Goal: Feedback & Contribution: Contribute content

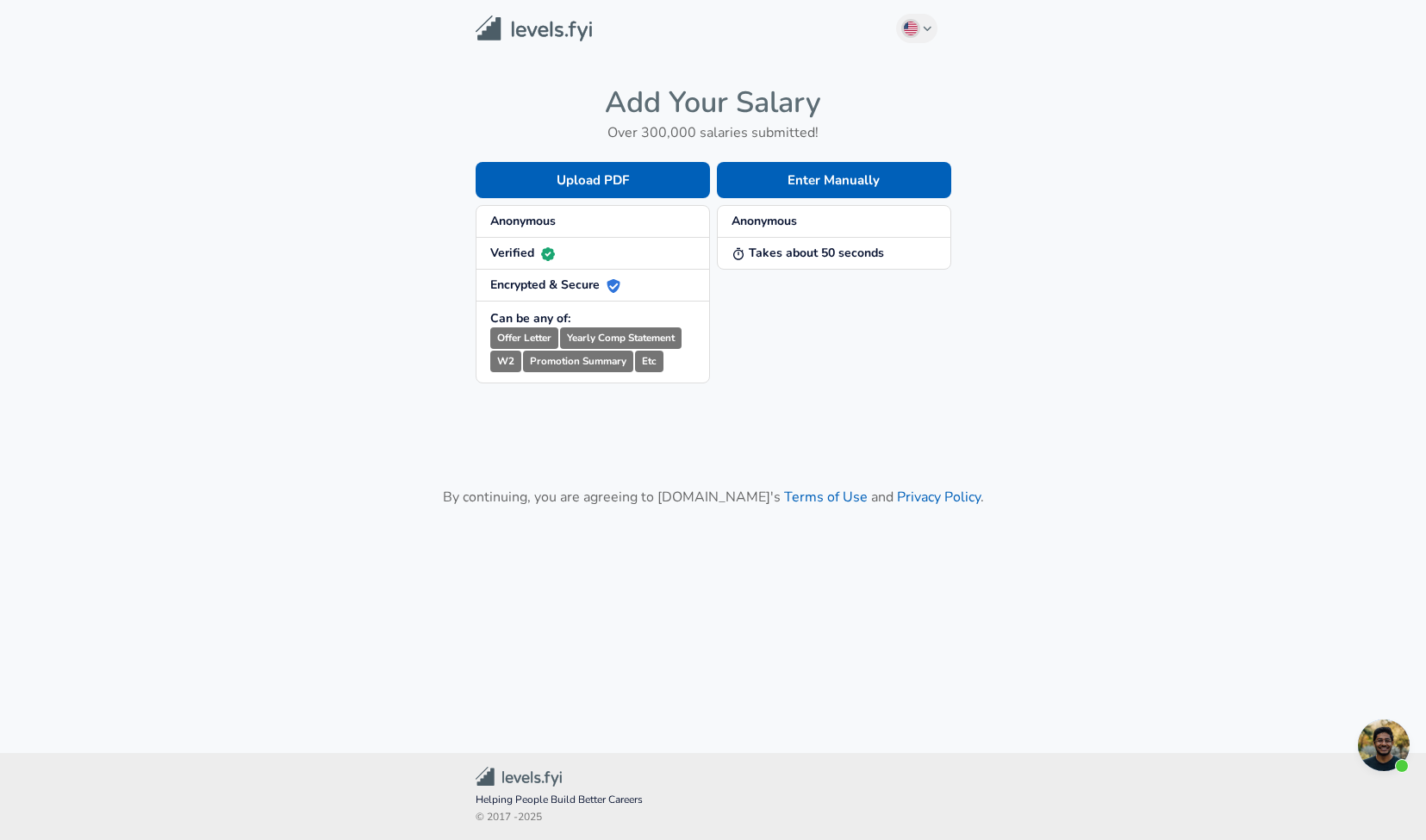
click at [799, 335] on div "Enter Manually Anonymous Takes about 50 seconds" at bounding box center [830, 258] width 242 height 249
click at [818, 233] on li "Anonymous" at bounding box center [833, 222] width 232 height 32
click at [913, 39] on button "English ([GEOGRAPHIC_DATA]) Change" at bounding box center [917, 28] width 41 height 29
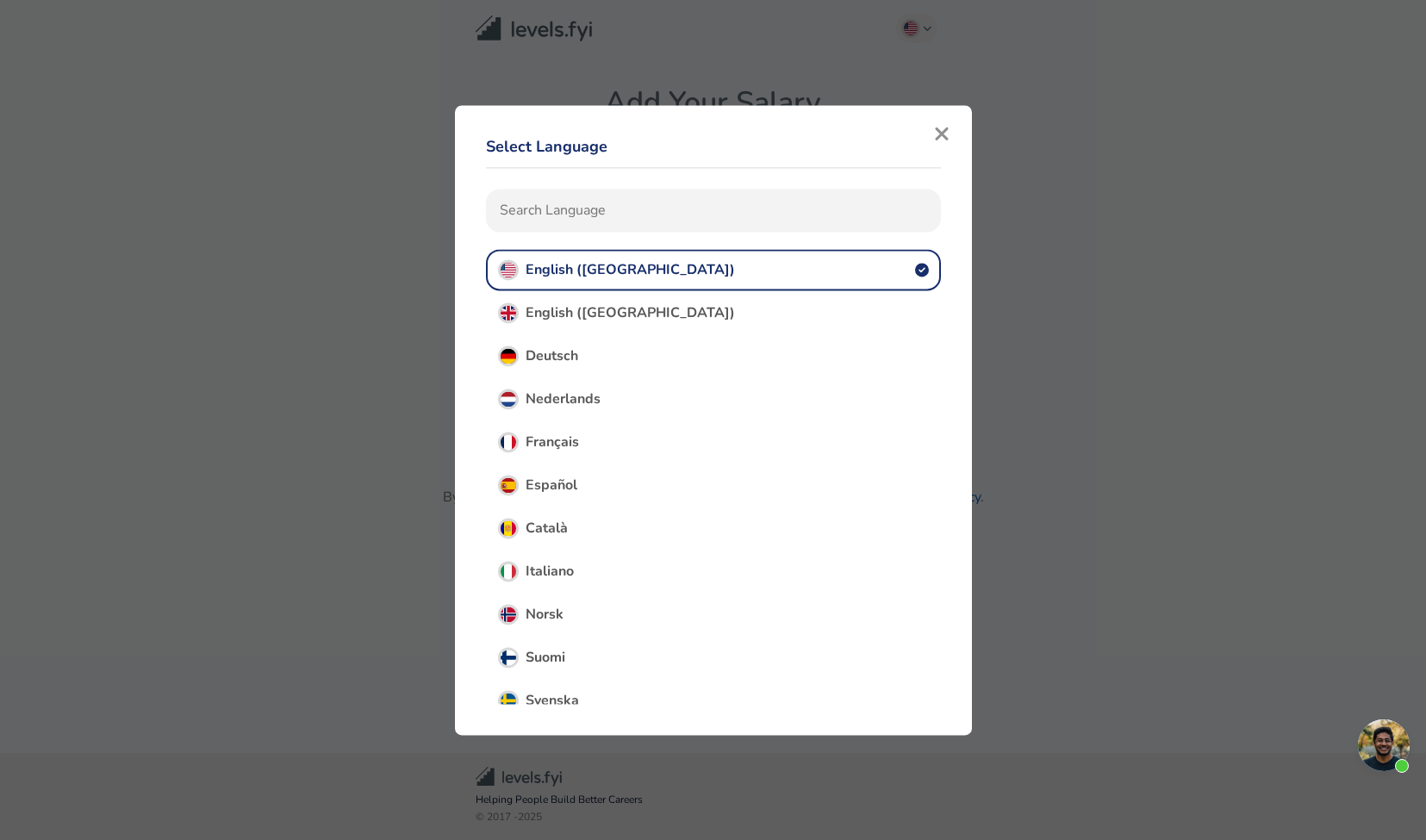
click at [939, 141] on icon "button" at bounding box center [941, 133] width 16 height 21
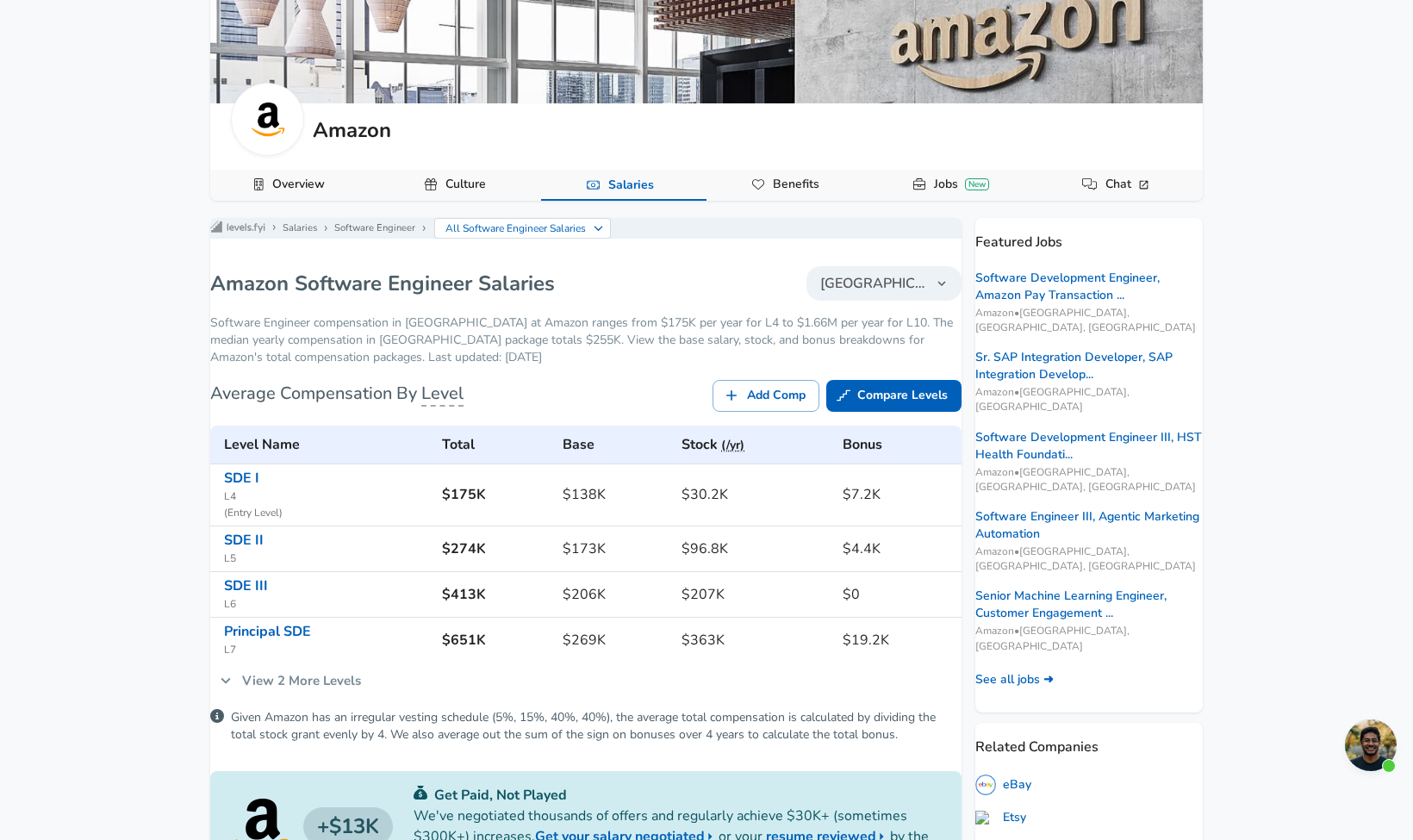
scroll to position [124, 0]
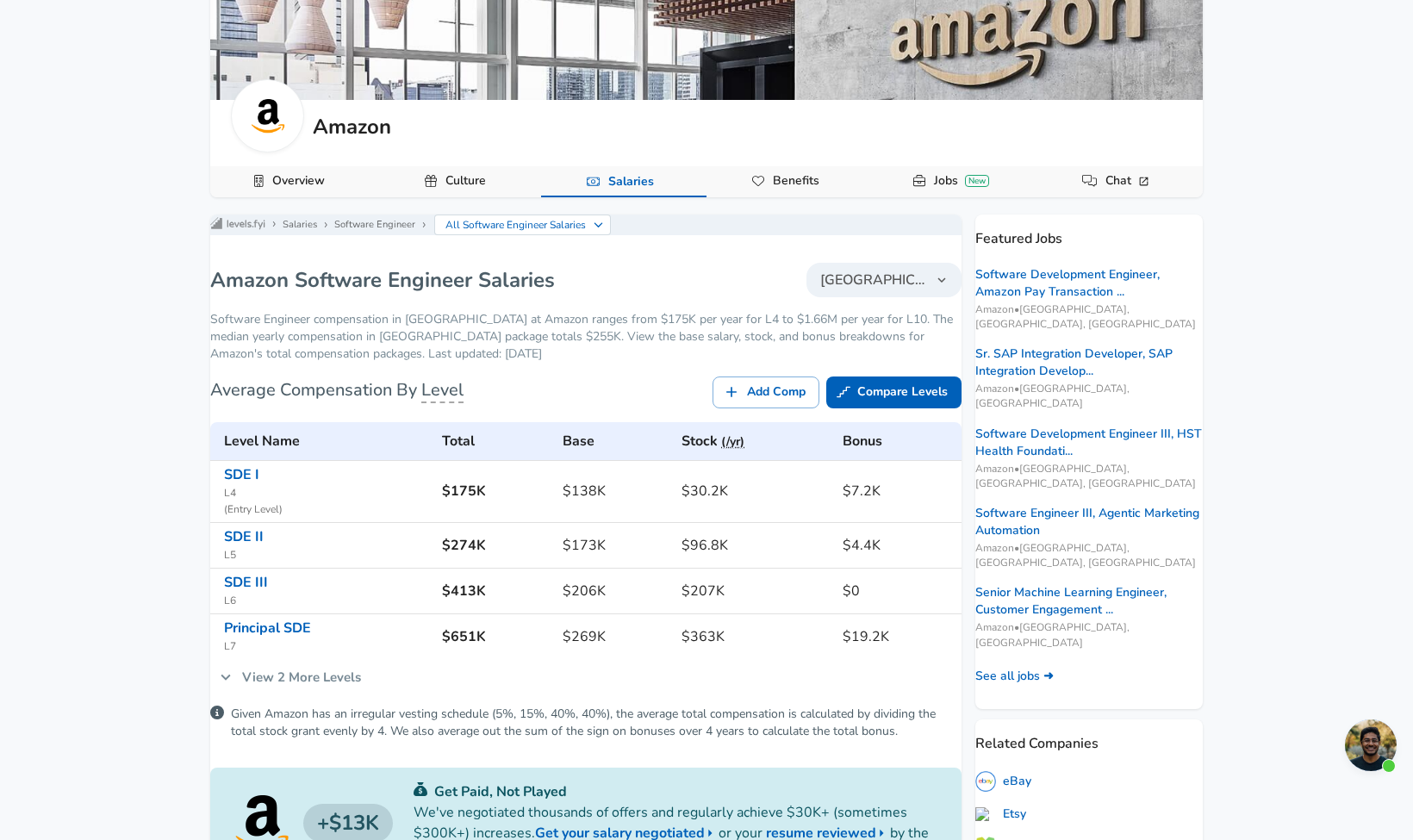
click at [349, 120] on h5 "Amazon" at bounding box center [352, 126] width 78 height 29
click at [317, 228] on link "Salaries" at bounding box center [299, 225] width 35 height 14
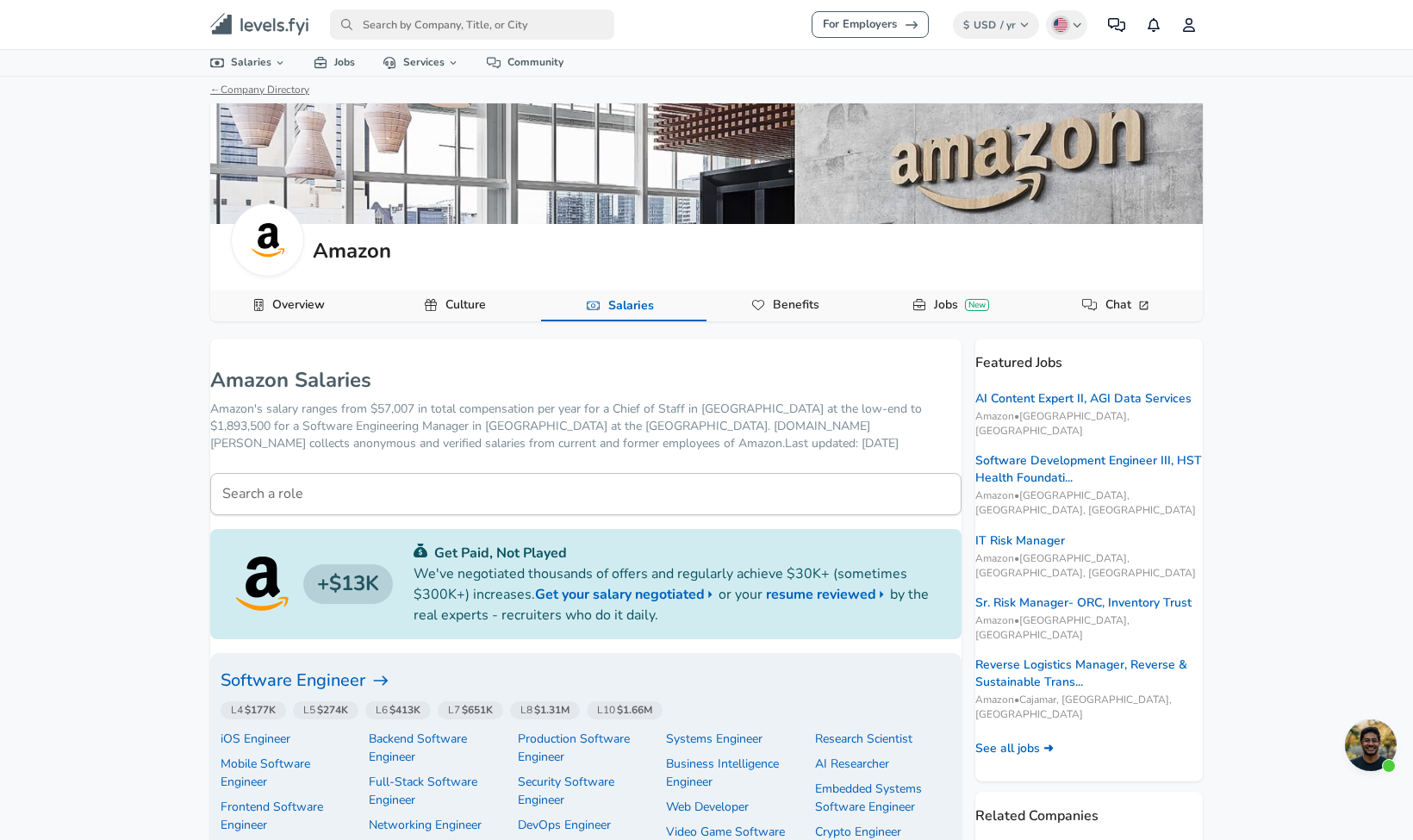
click at [293, 85] on link "← Company Directory" at bounding box center [259, 90] width 99 height 14
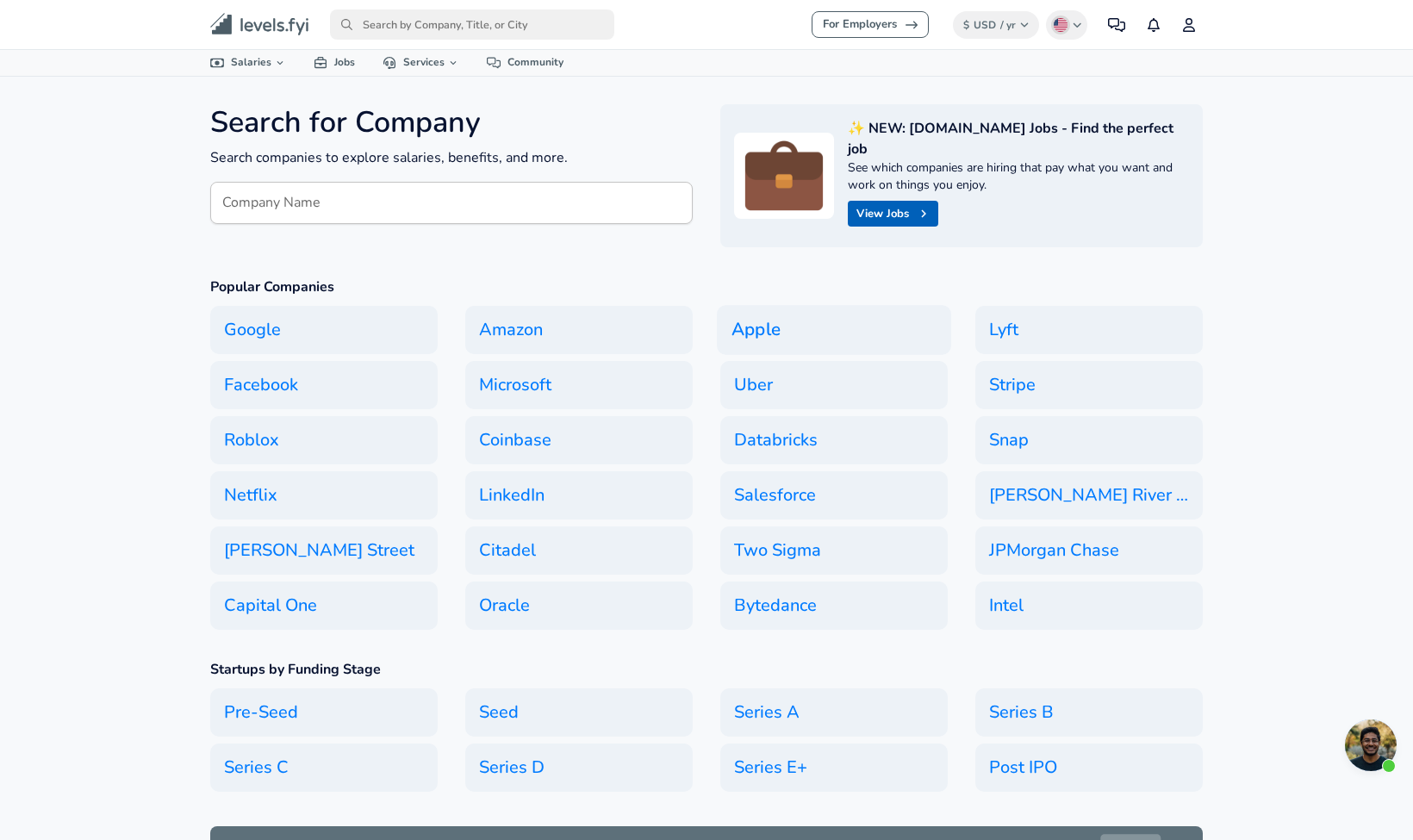
click at [755, 305] on h6 "Apple" at bounding box center [833, 330] width 234 height 50
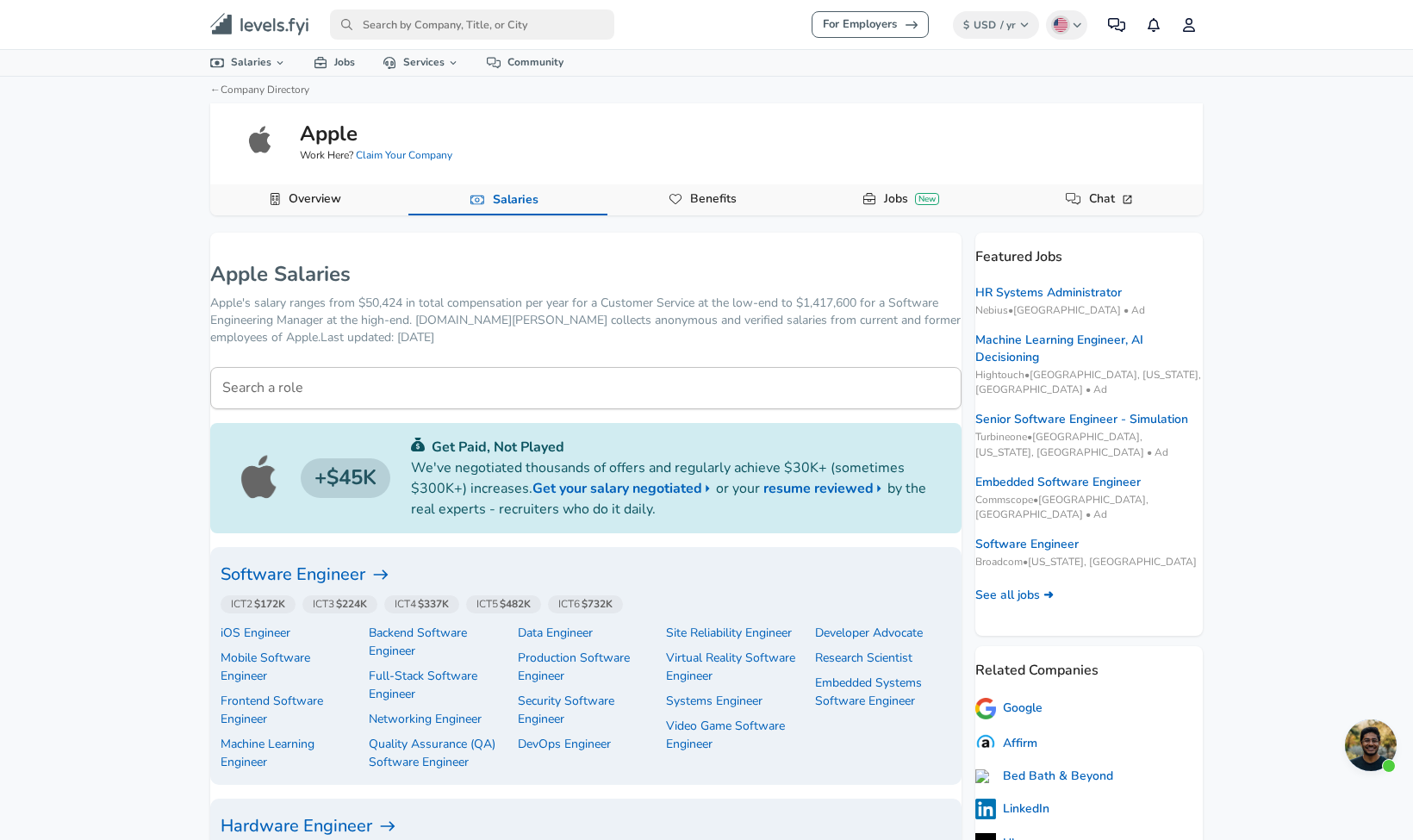
click at [354, 577] on h6 "Software Engineer" at bounding box center [585, 574] width 730 height 28
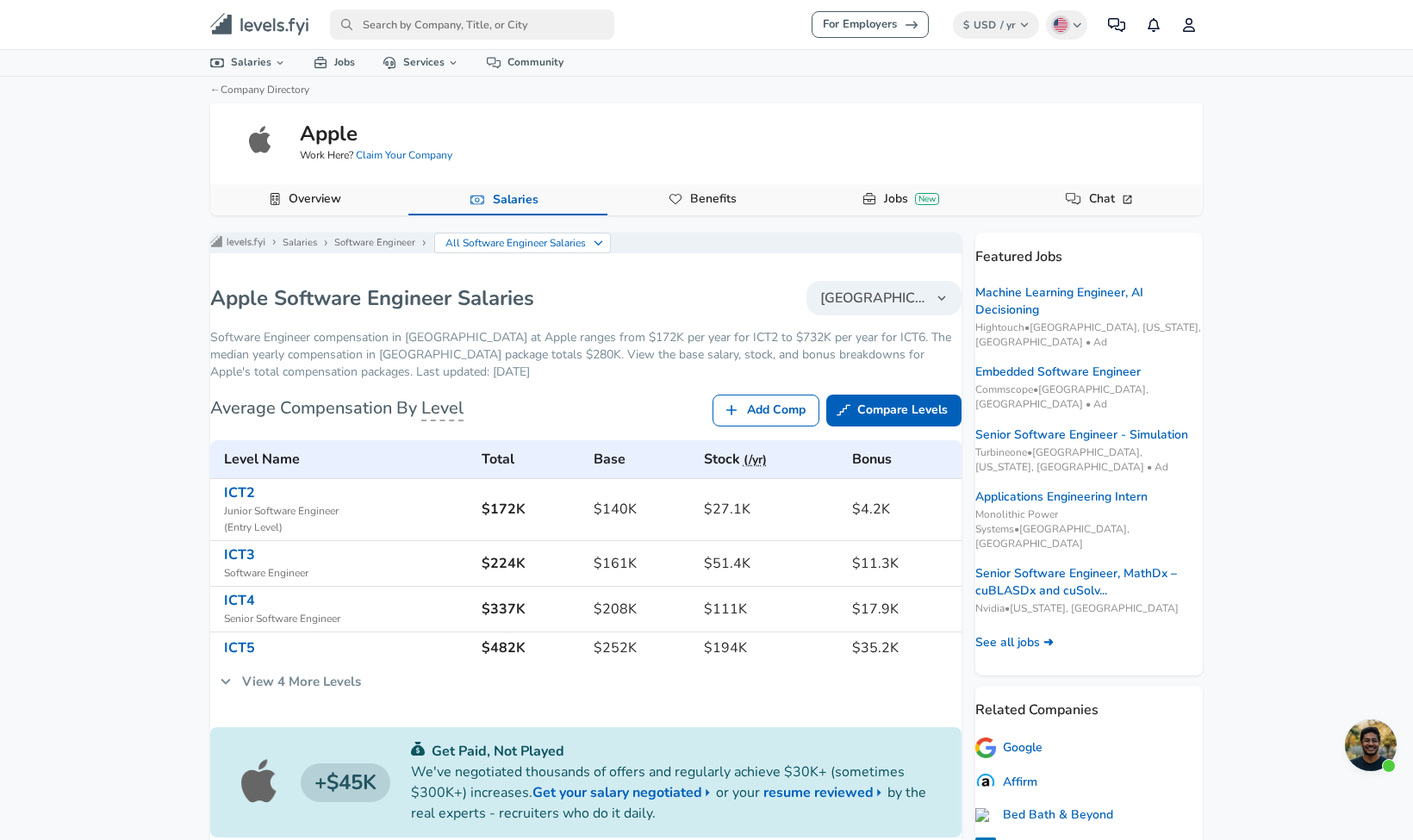
click at [755, 426] on link "Add Comp" at bounding box center [766, 410] width 107 height 32
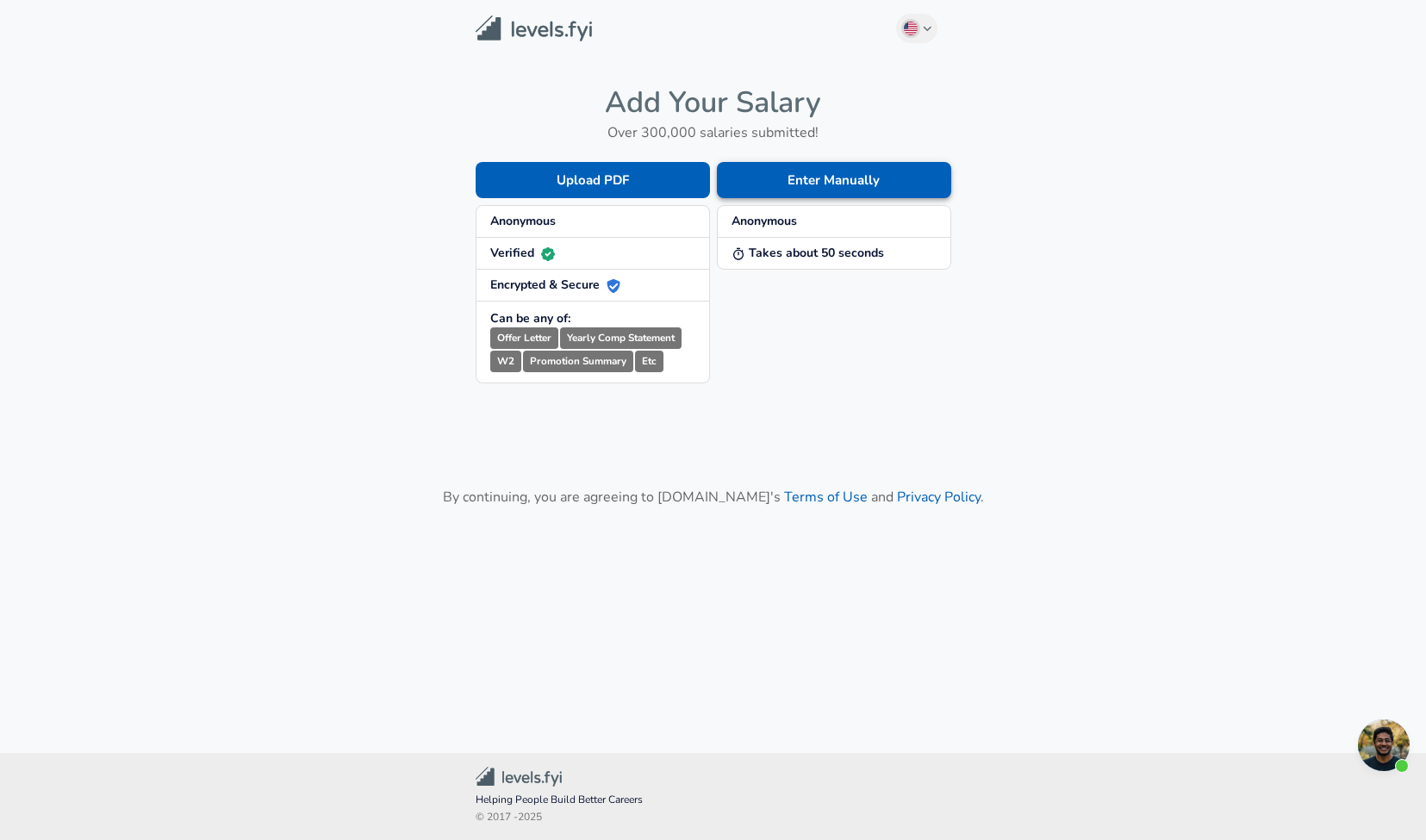
click at [798, 177] on button "Enter Manually" at bounding box center [833, 180] width 234 height 36
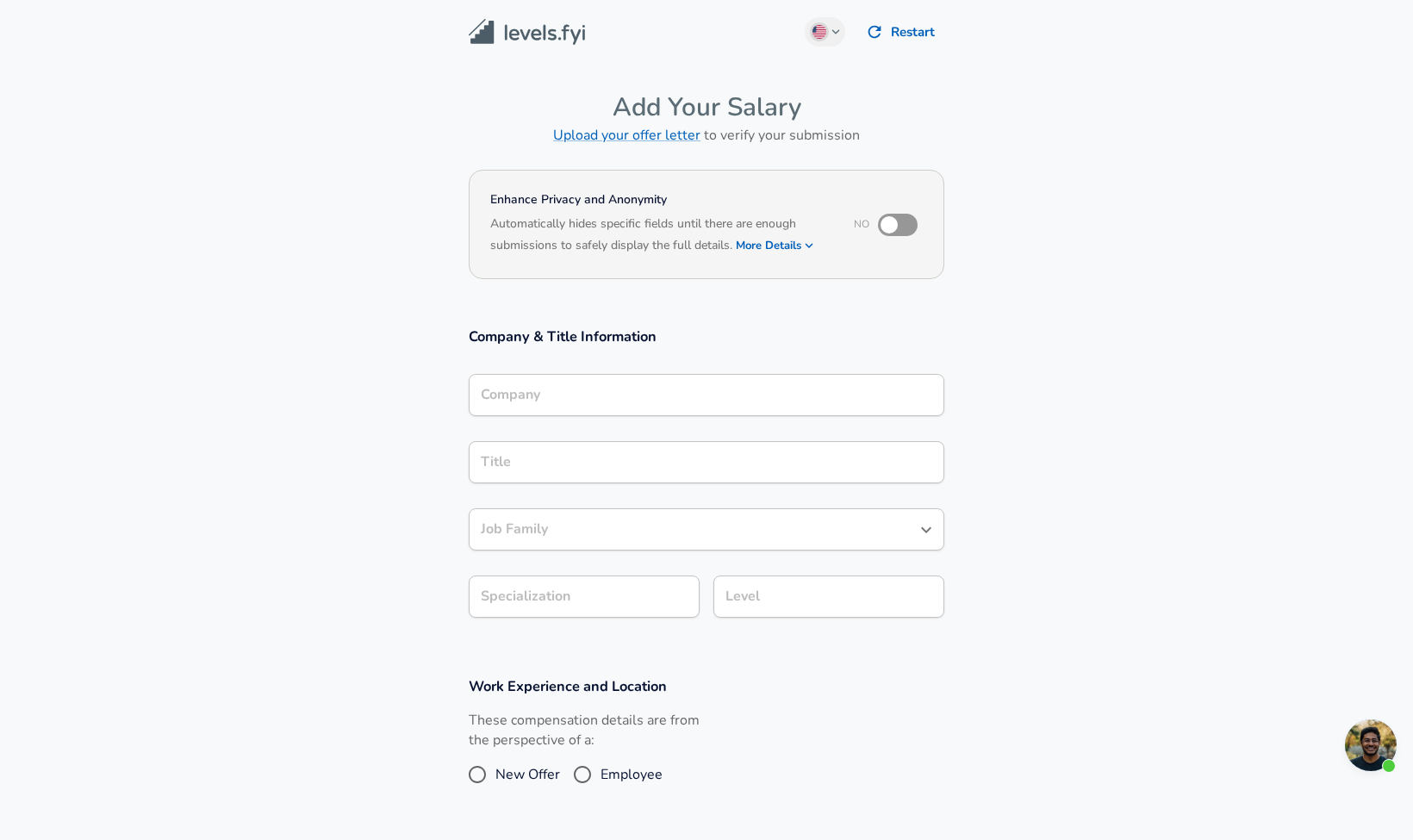
click at [523, 36] on img at bounding box center [526, 32] width 117 height 27
